Goal: Unclear: Browse casually

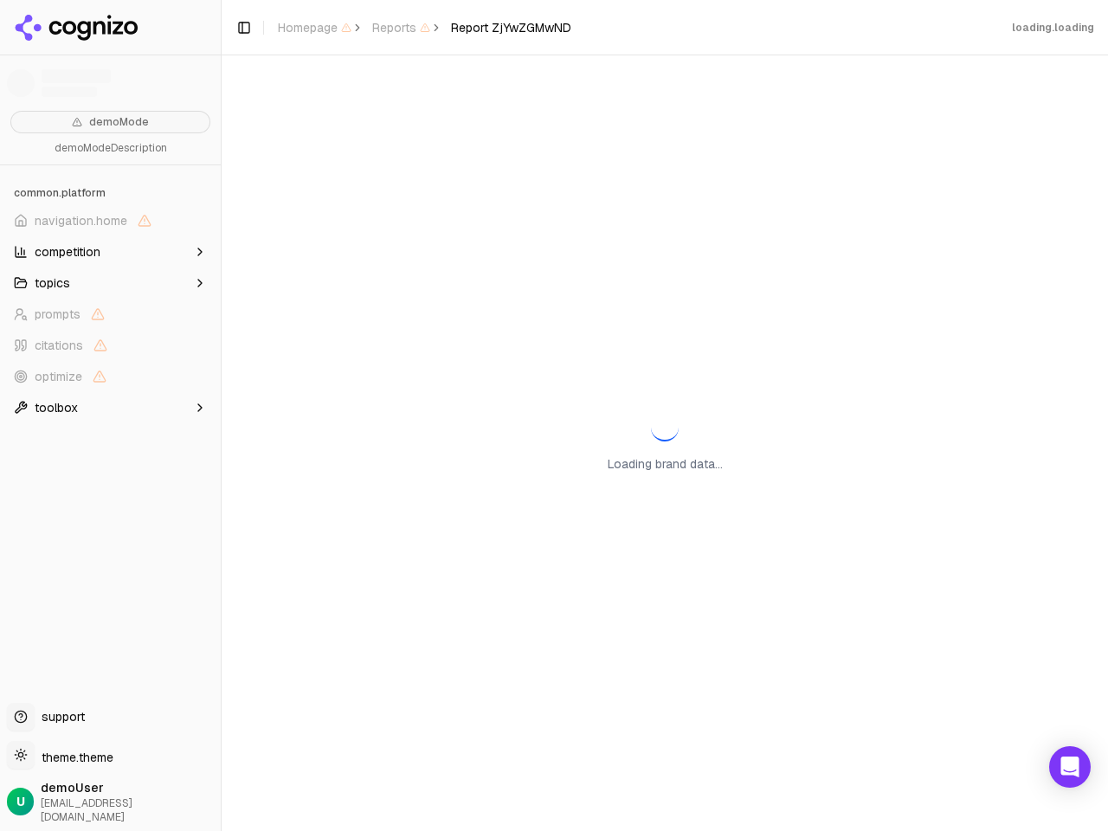
click at [110, 221] on span "navigation.home" at bounding box center [81, 220] width 93 height 17
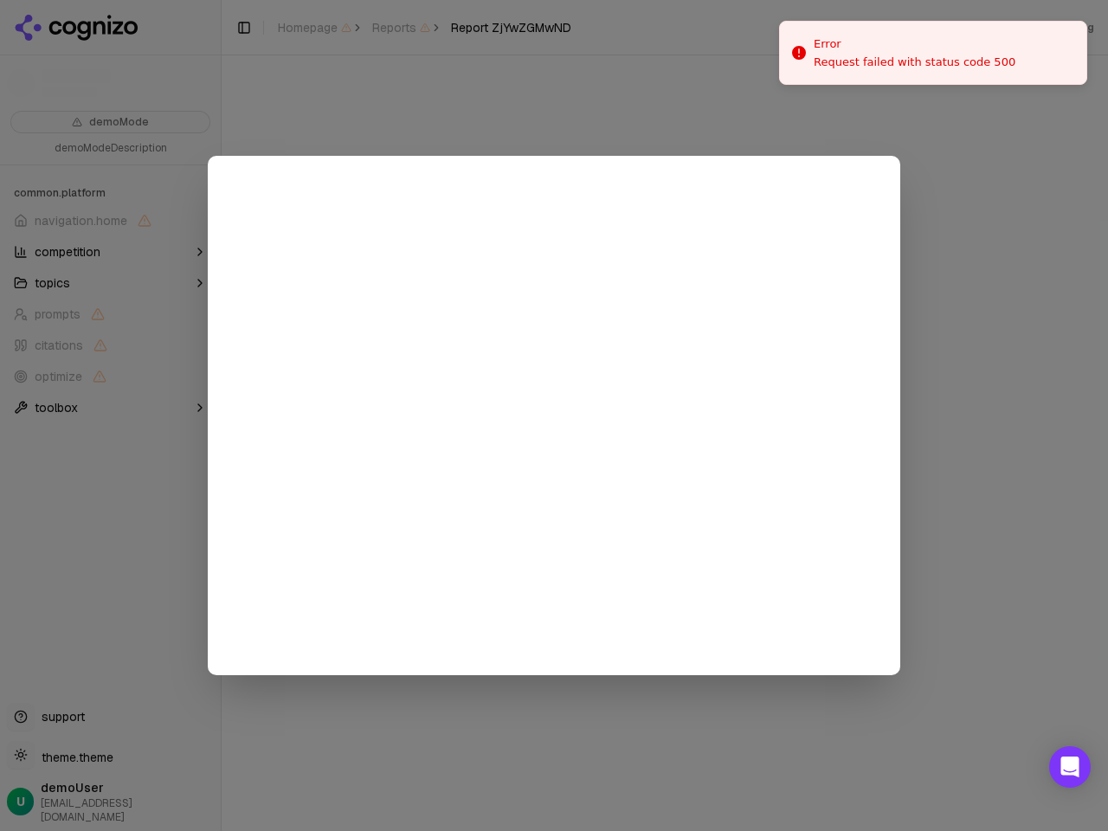
click at [110, 252] on div at bounding box center [554, 415] width 1108 height 831
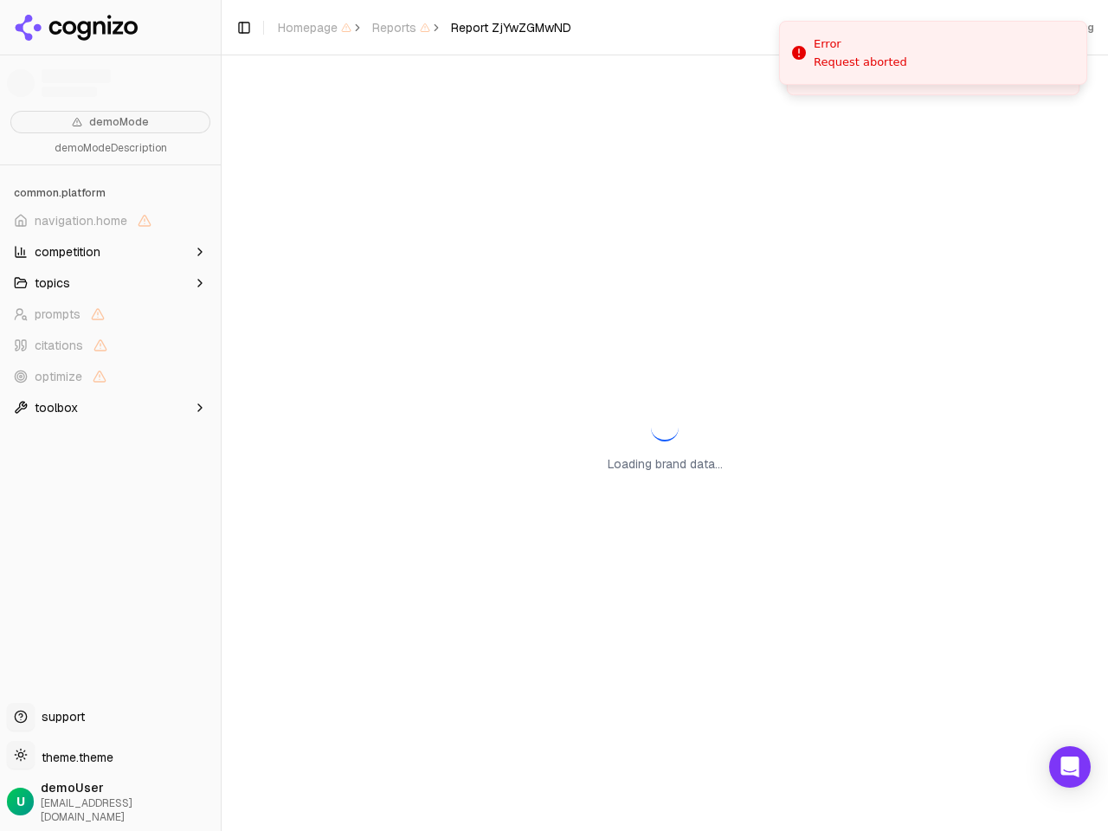
click at [110, 283] on button "topics" at bounding box center [110, 283] width 207 height 28
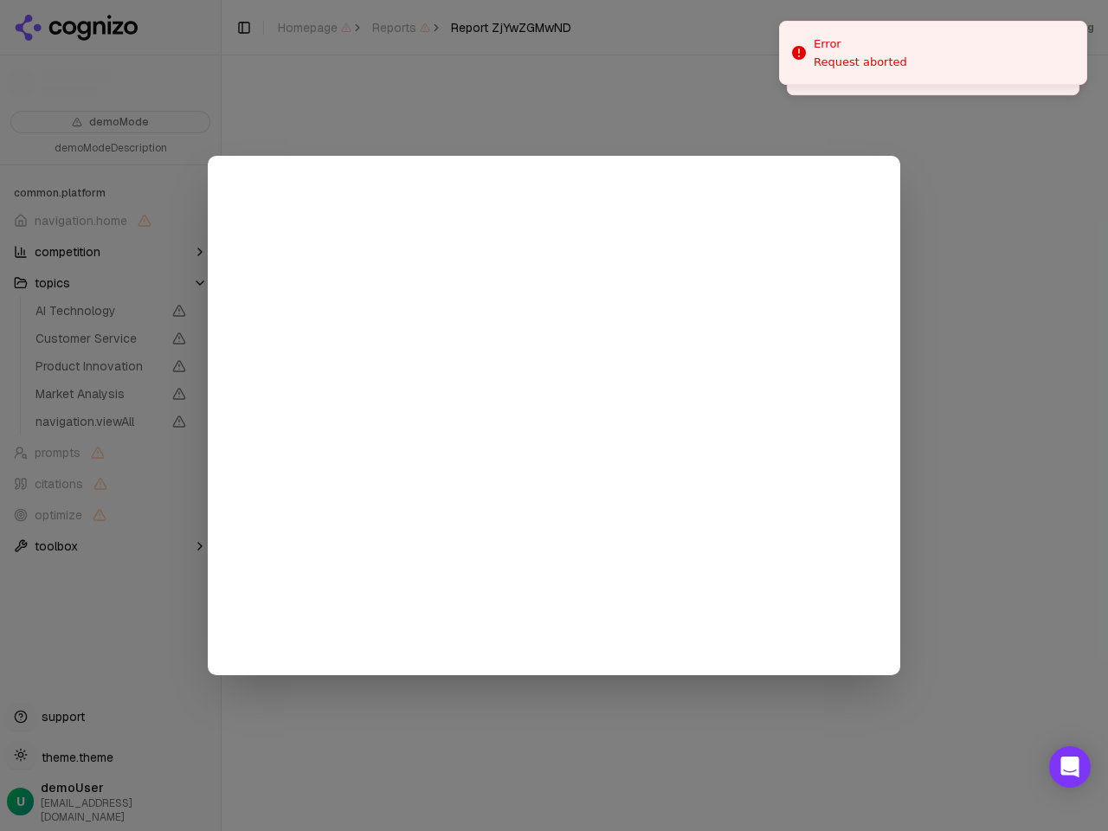
click at [110, 345] on div at bounding box center [554, 415] width 1108 height 831
